Goal: Transaction & Acquisition: Purchase product/service

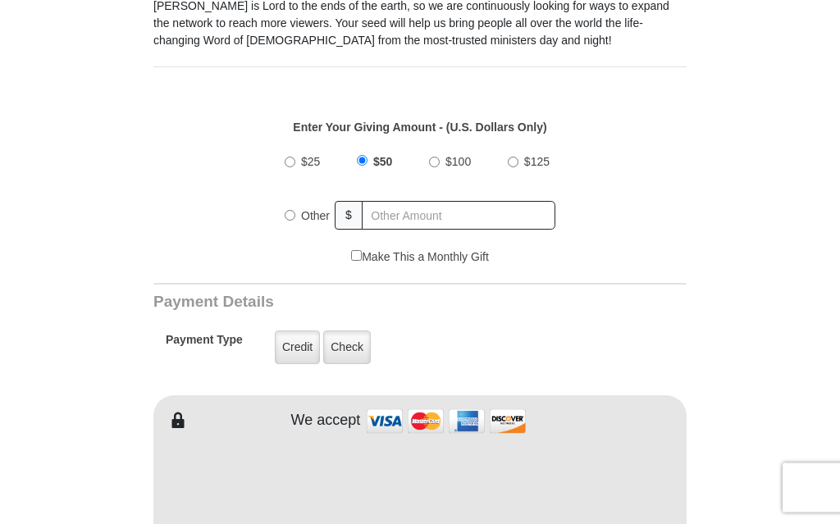
scroll to position [511, 0]
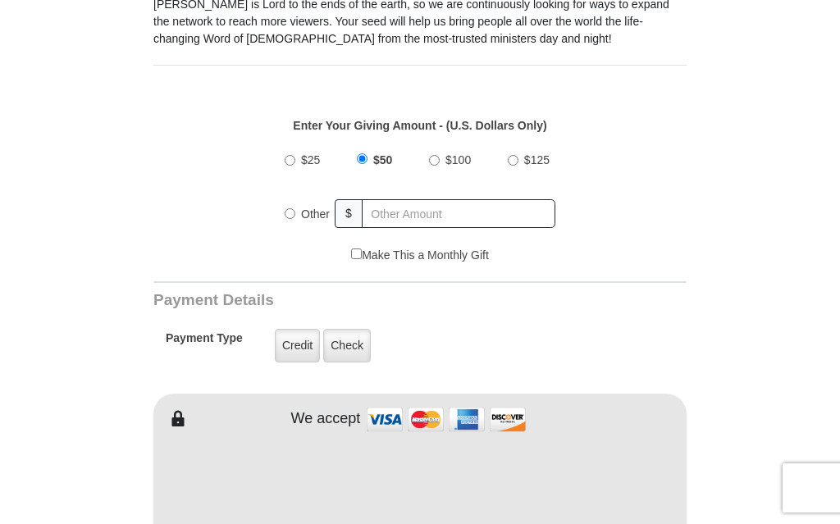
click at [295, 160] on input "$25" at bounding box center [290, 160] width 11 height 11
radio input "true"
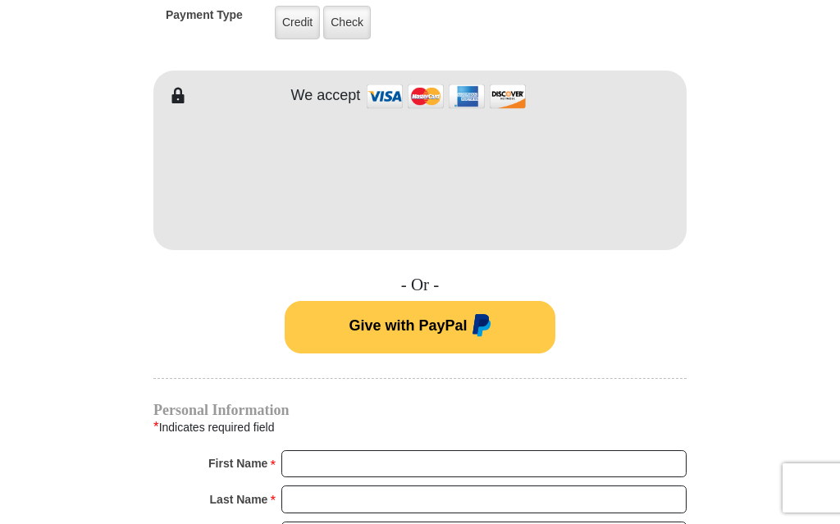
scroll to position [833, 0]
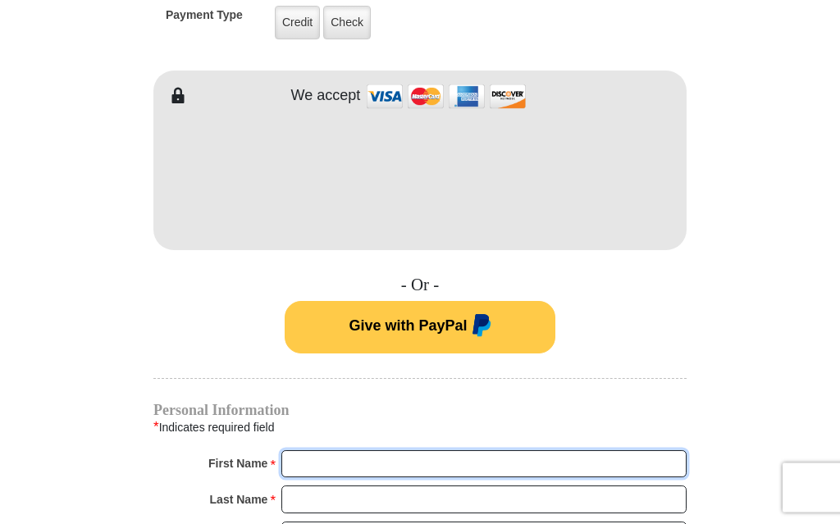
click at [307, 459] on input "First Name *" at bounding box center [483, 465] width 405 height 28
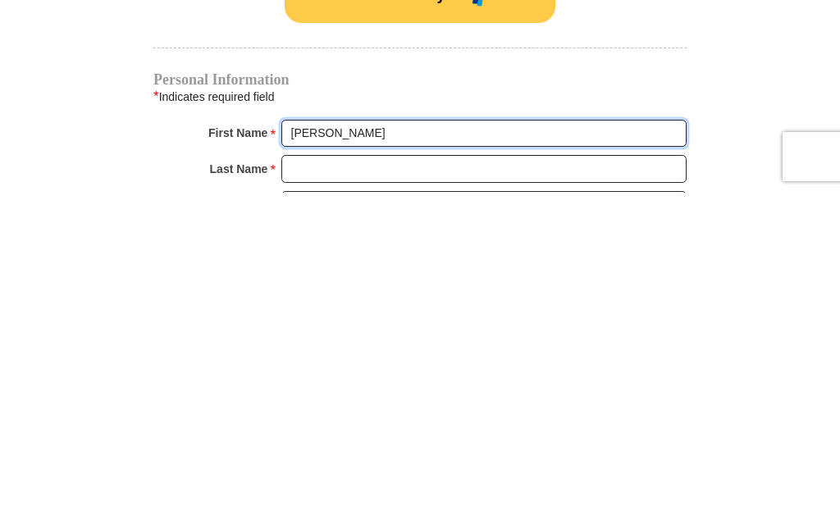
type input "[PERSON_NAME]"
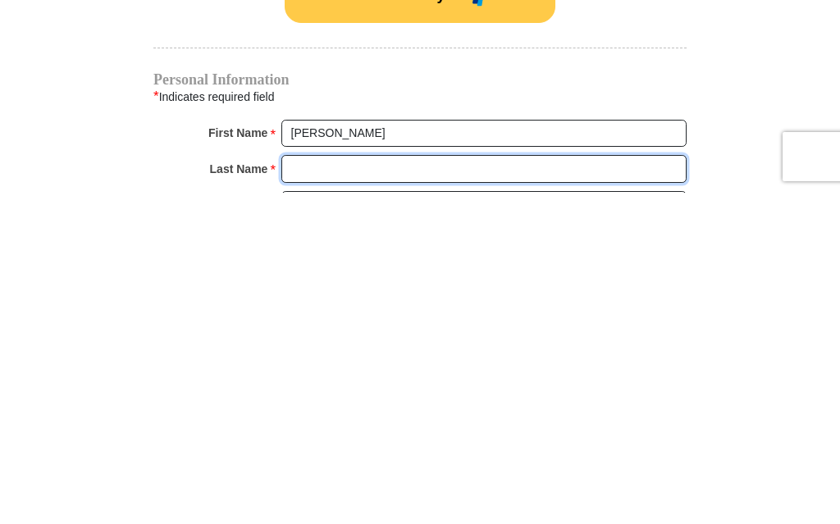
click at [299, 486] on input "Last Name *" at bounding box center [483, 500] width 405 height 28
type input "[PERSON_NAME]"
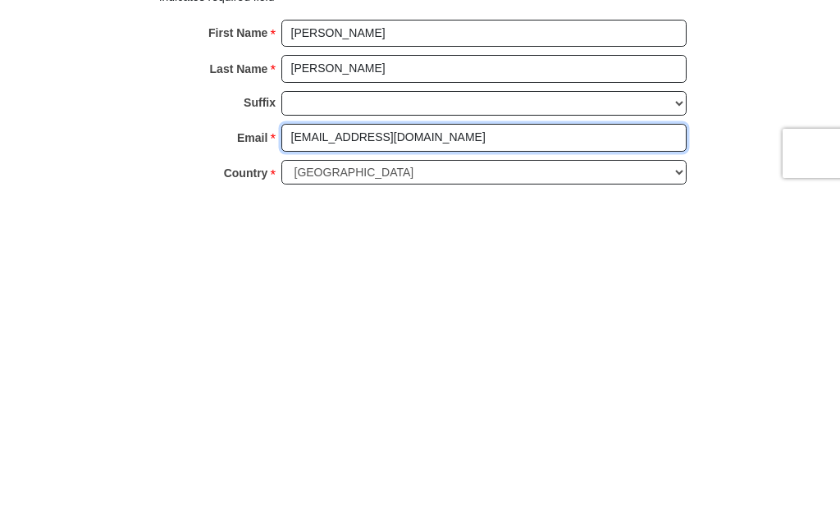
type input "[EMAIL_ADDRESS][DOMAIN_NAME]"
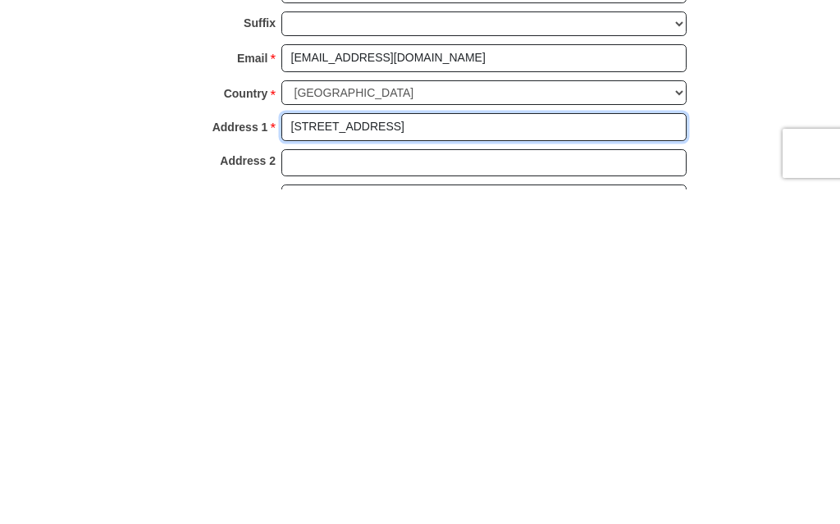
scroll to position [1012, 0]
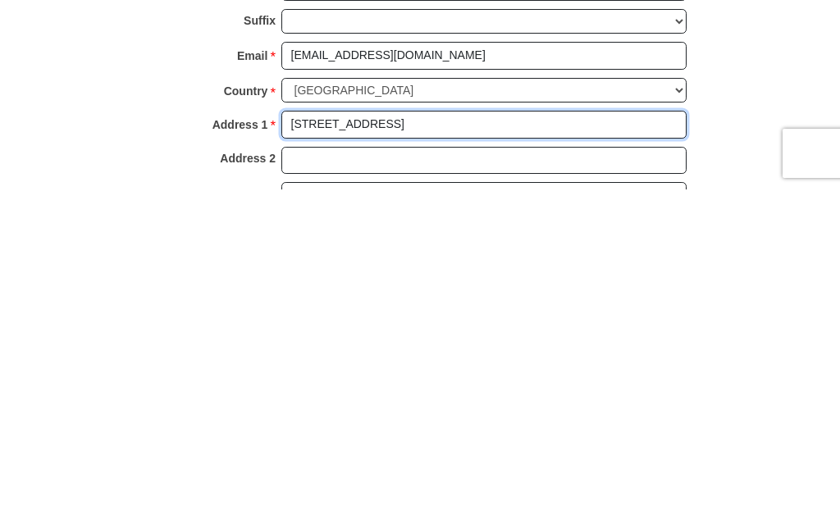
type input "[STREET_ADDRESS]"
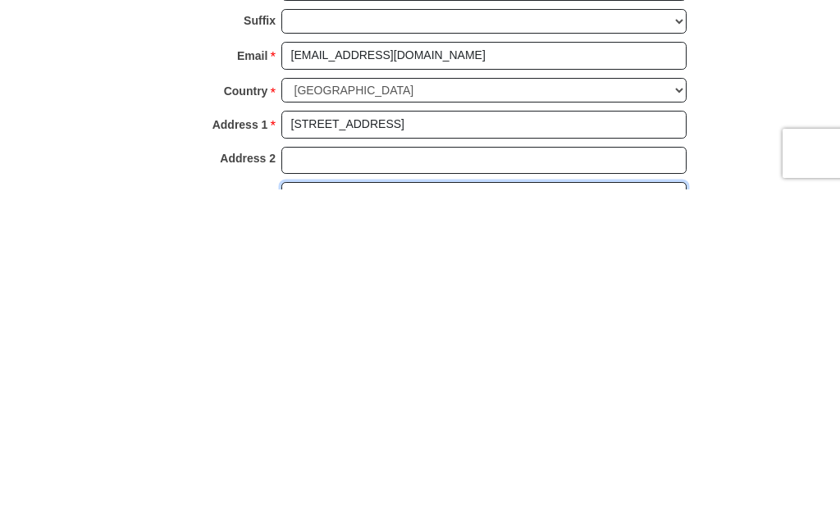
click at [309, 517] on input "City *" at bounding box center [483, 531] width 405 height 28
type input "Ventura"
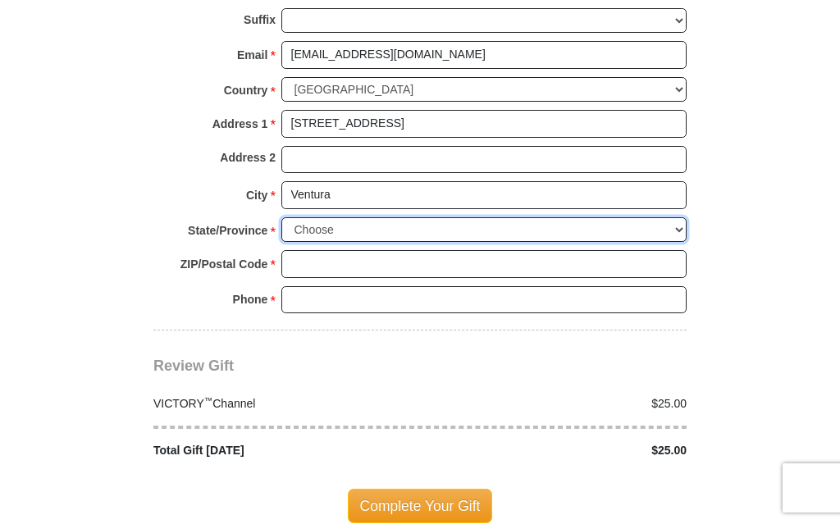
select select "CA"
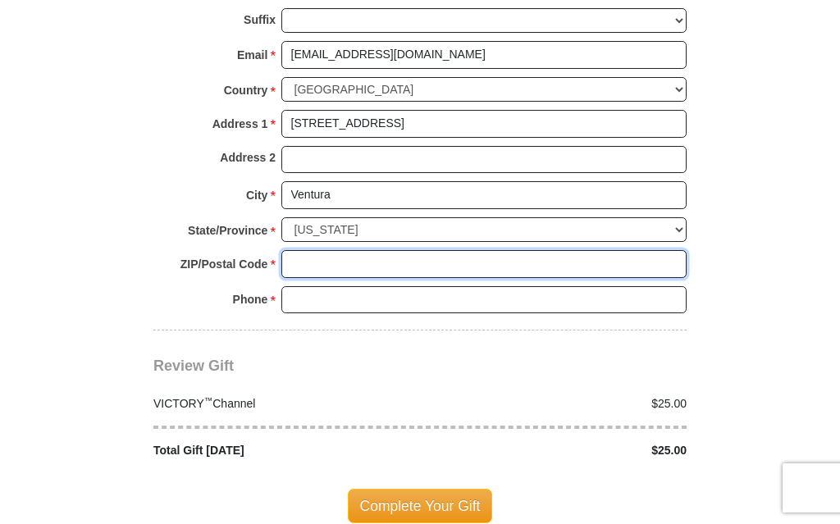
click at [312, 250] on input "ZIP/Postal Code *" at bounding box center [483, 264] width 405 height 28
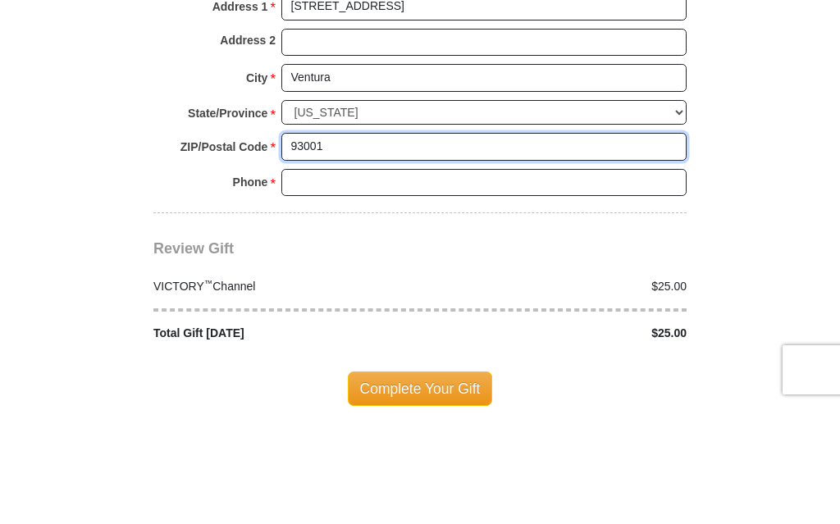
type input "93001"
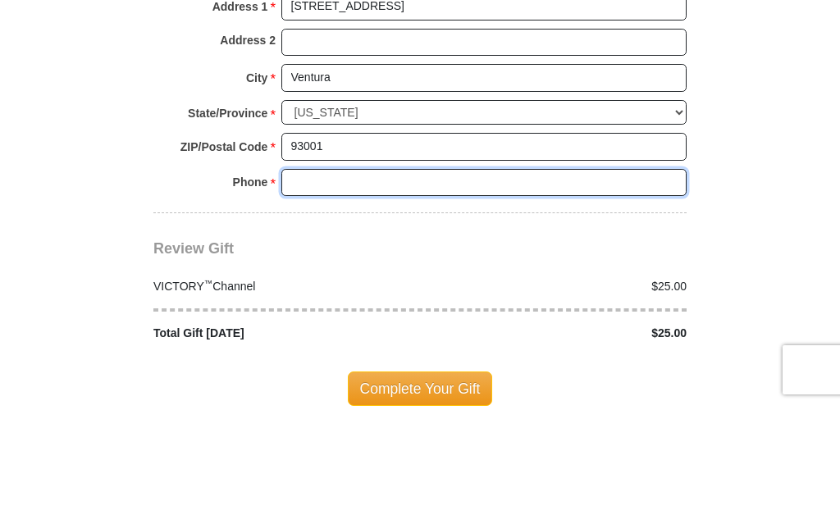
click at [307, 287] on input "Phone * *" at bounding box center [483, 301] width 405 height 28
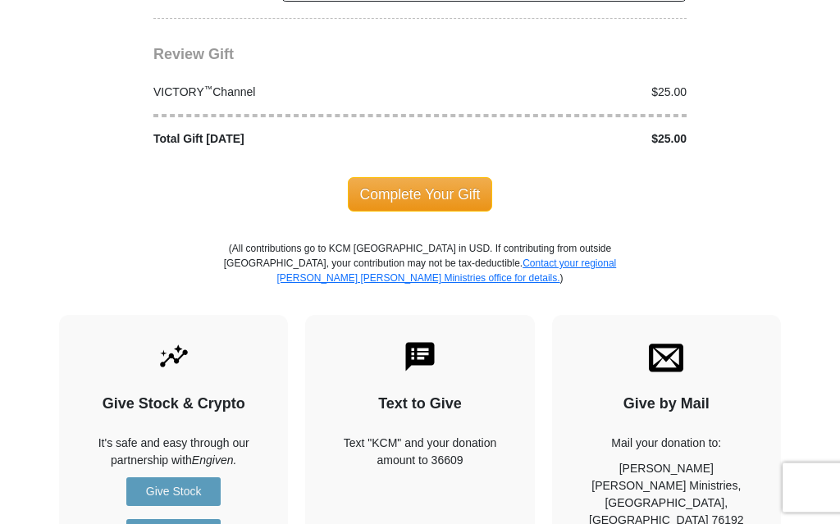
scroll to position [1659, 0]
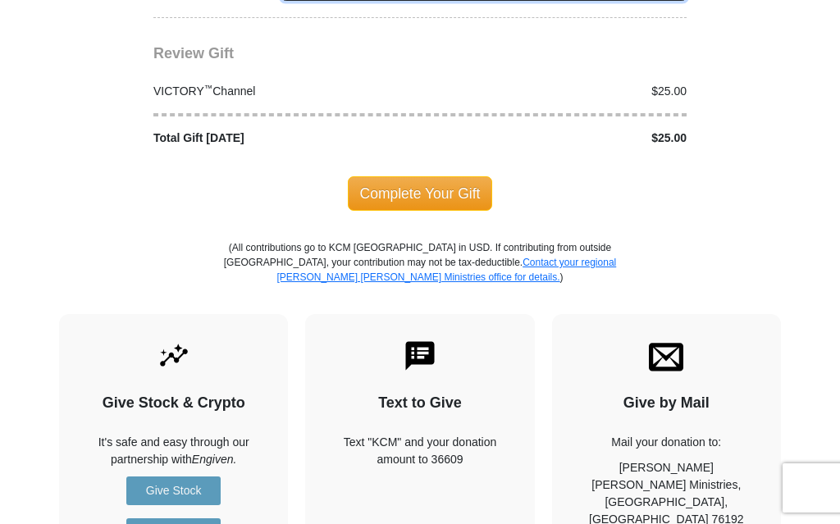
type input "[PHONE_NUMBER]"
click at [408, 180] on span "Complete Your Gift" at bounding box center [420, 193] width 145 height 34
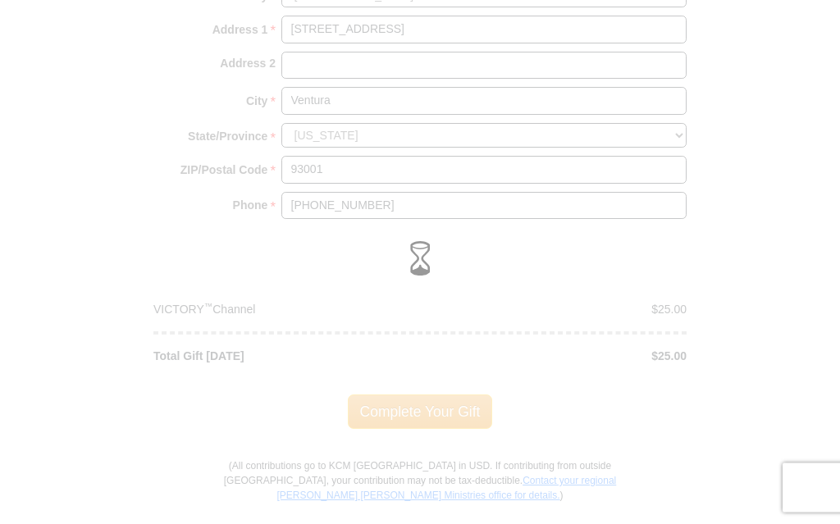
scroll to position [1442, 0]
click at [433, 401] on div at bounding box center [420, 262] width 840 height 524
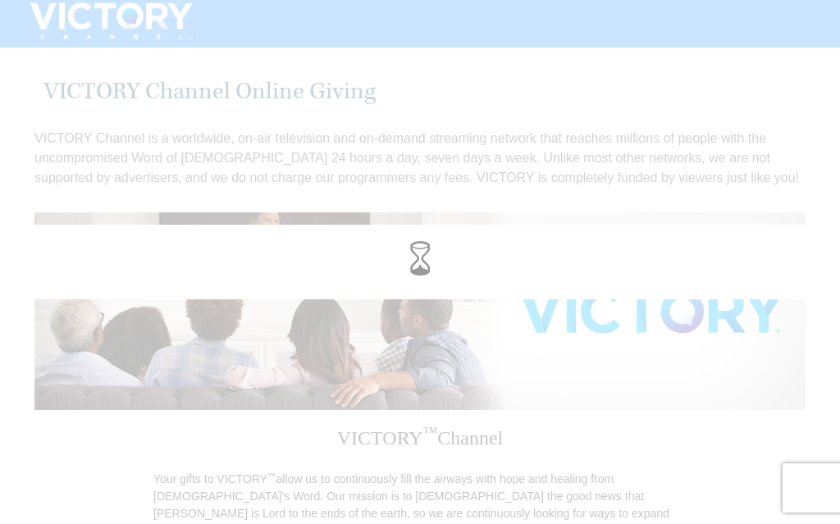
scroll to position [0, 0]
